Goal: Task Accomplishment & Management: Complete application form

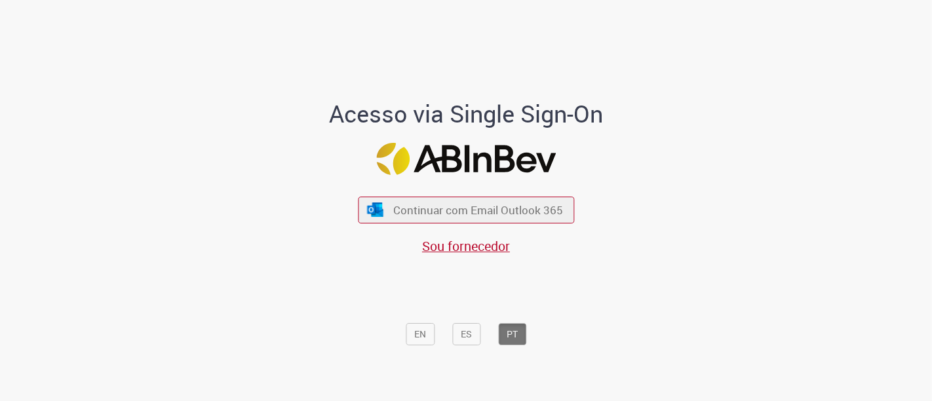
drag, startPoint x: 482, startPoint y: 208, endPoint x: 517, endPoint y: 6, distance: 204.9
click at [480, 201] on button "Continuar com Email Outlook 365" at bounding box center [466, 210] width 216 height 27
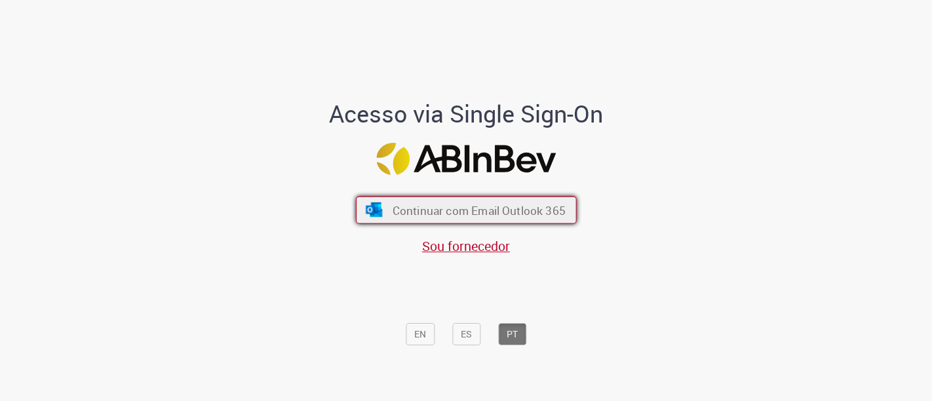
click at [433, 204] on span "Continuar com Email Outlook 365" at bounding box center [478, 210] width 173 height 15
click at [454, 203] on span "Continuar com Email Outlook 365" at bounding box center [478, 210] width 173 height 15
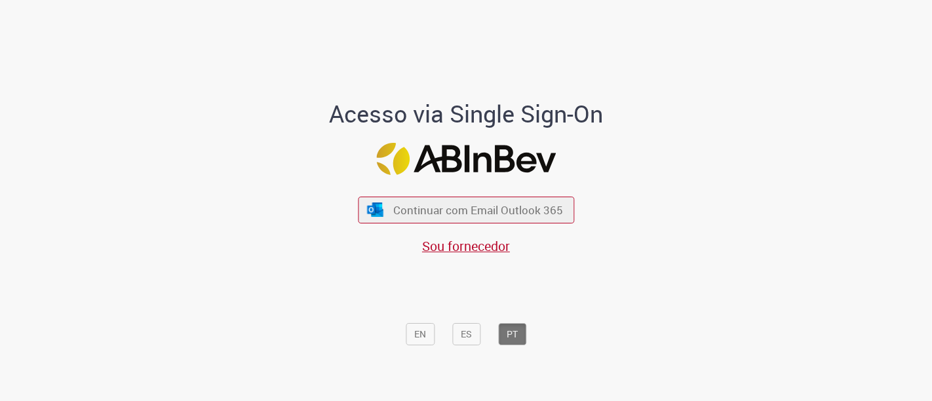
drag, startPoint x: 455, startPoint y: 201, endPoint x: 463, endPoint y: 133, distance: 68.7
click at [455, 186] on div "Continuar com Email Outlook 365 Sou fornecedor" at bounding box center [466, 219] width 216 height 73
